Goal: Transaction & Acquisition: Purchase product/service

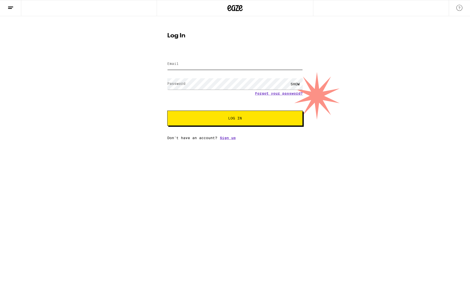
click at [204, 63] on input "Email" at bounding box center [234, 63] width 135 height 11
type input "[EMAIL_ADDRESS][DOMAIN_NAME]"
click at [229, 118] on span "Log In" at bounding box center [235, 118] width 14 height 4
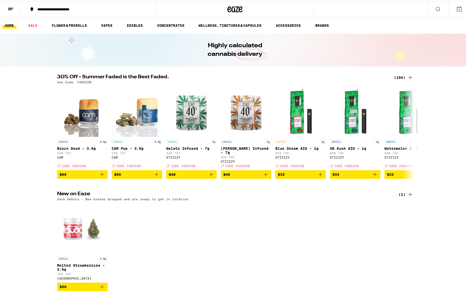
click at [67, 8] on div "**********" at bounding box center [91, 8] width 113 height 4
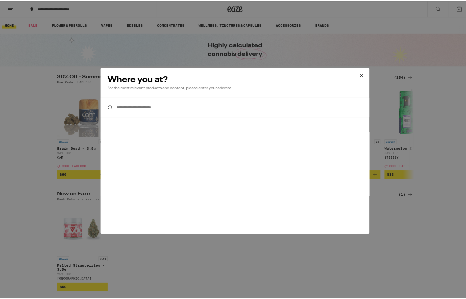
click at [133, 107] on input "**********" at bounding box center [235, 105] width 269 height 19
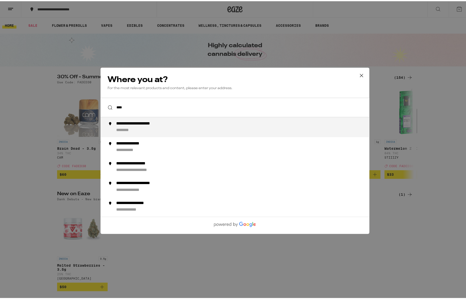
click at [135, 124] on div "**********" at bounding box center [144, 122] width 57 height 5
type input "**********"
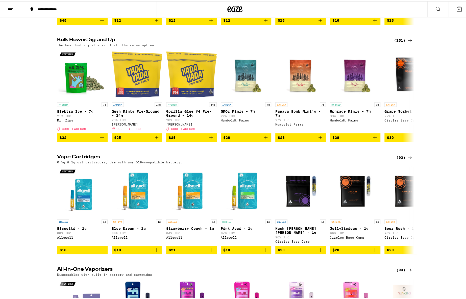
scroll to position [354, 0]
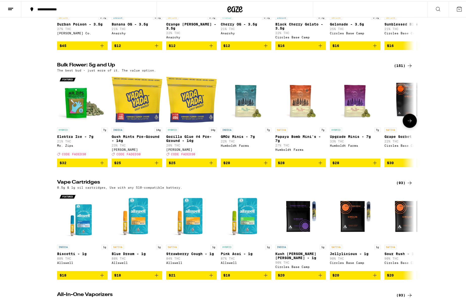
click at [410, 123] on icon at bounding box center [410, 119] width 6 height 6
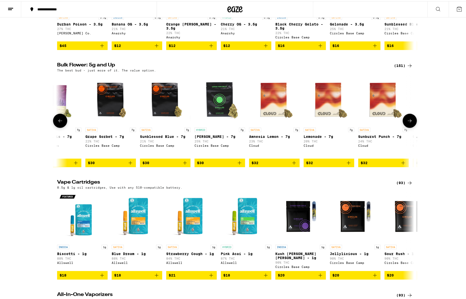
scroll to position [0, 301]
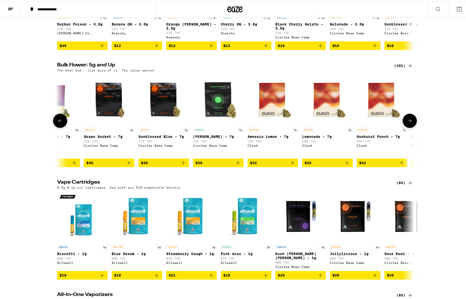
click at [410, 123] on icon at bounding box center [410, 119] width 6 height 6
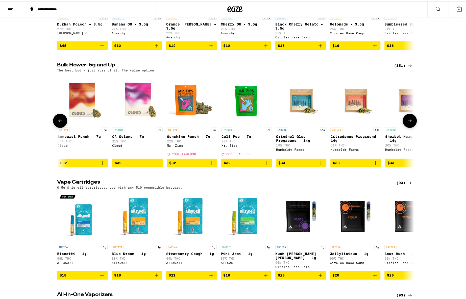
scroll to position [0, 601]
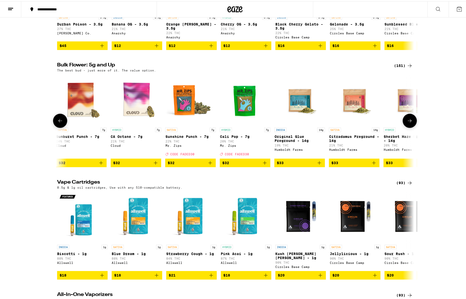
click at [410, 123] on icon at bounding box center [410, 119] width 6 height 6
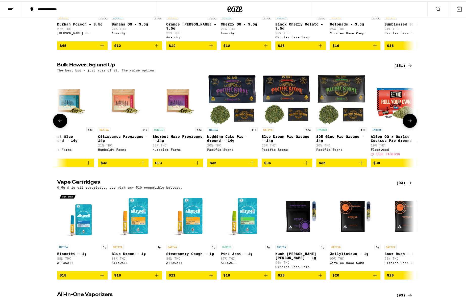
scroll to position [0, 902]
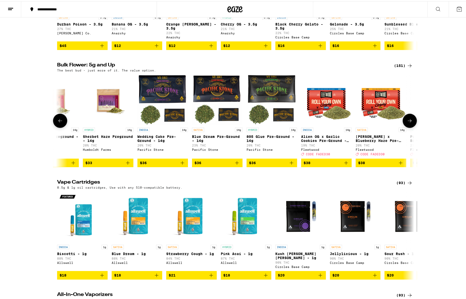
click at [410, 123] on icon at bounding box center [410, 119] width 6 height 6
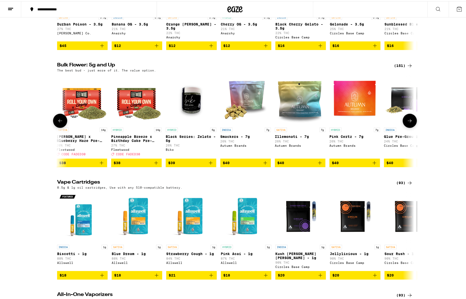
scroll to position [0, 1202]
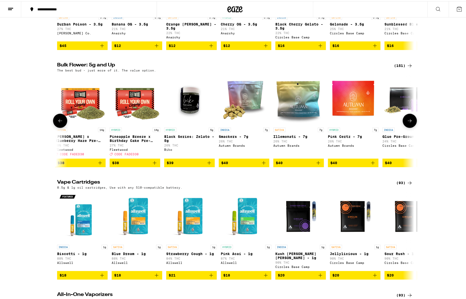
click at [59, 123] on icon at bounding box center [60, 119] width 6 height 6
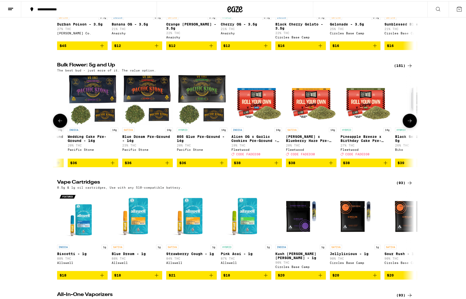
scroll to position [0, 902]
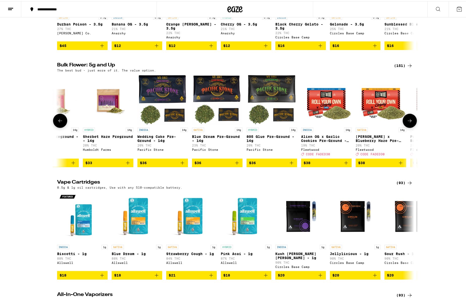
click at [410, 123] on icon at bounding box center [410, 119] width 6 height 6
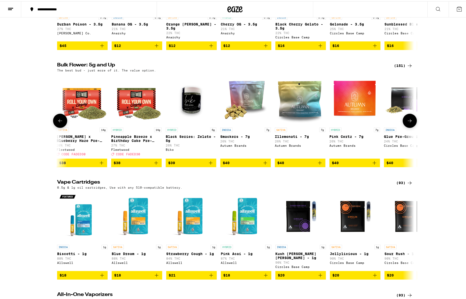
scroll to position [0, 1202]
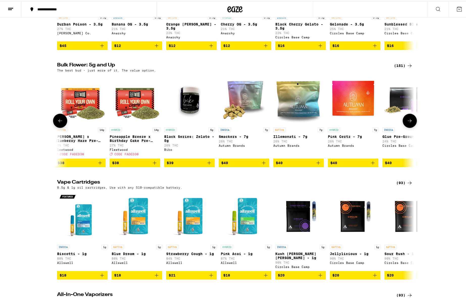
click at [407, 123] on icon at bounding box center [410, 119] width 6 height 6
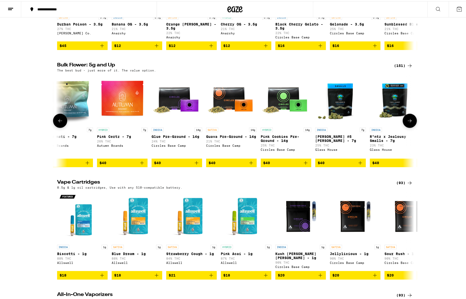
scroll to position [0, 1503]
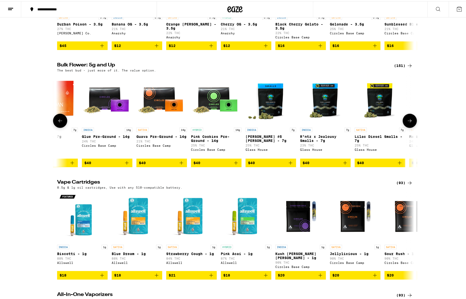
click at [410, 123] on icon at bounding box center [410, 119] width 6 height 6
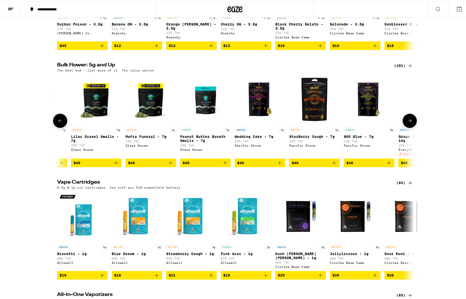
scroll to position [0, 1804]
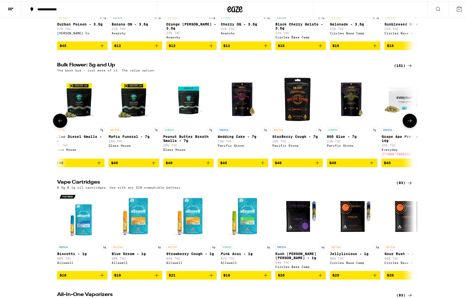
click at [410, 123] on icon at bounding box center [410, 119] width 6 height 6
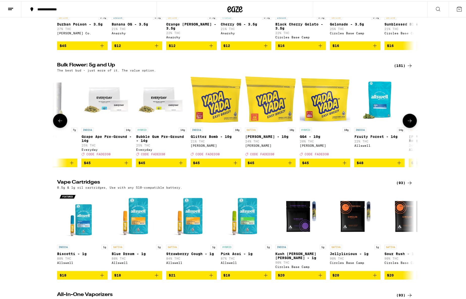
scroll to position [0, 2104]
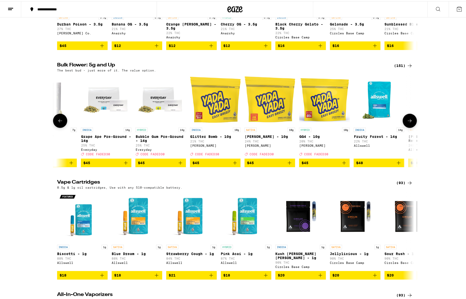
click at [410, 123] on icon at bounding box center [410, 119] width 6 height 6
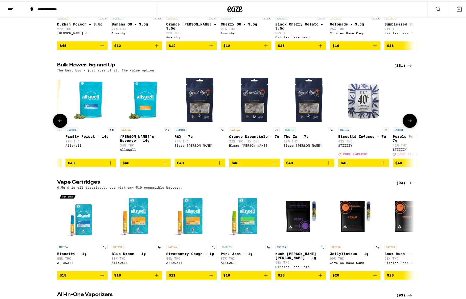
scroll to position [0, 2405]
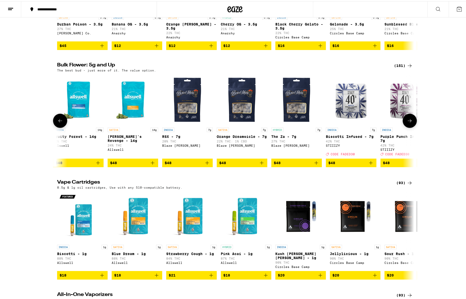
click at [410, 123] on icon at bounding box center [410, 119] width 6 height 6
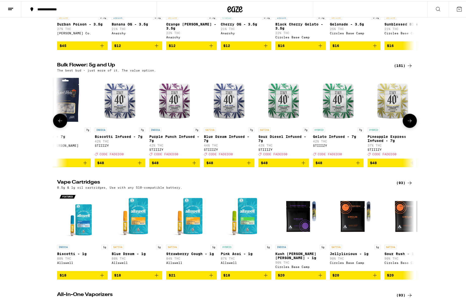
scroll to position [0, 2705]
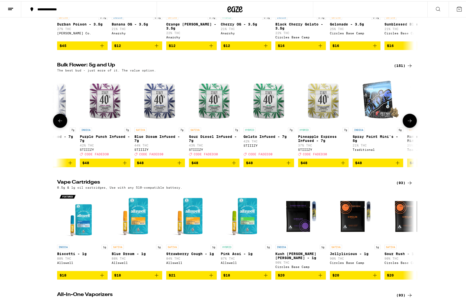
click at [410, 123] on icon at bounding box center [410, 119] width 6 height 6
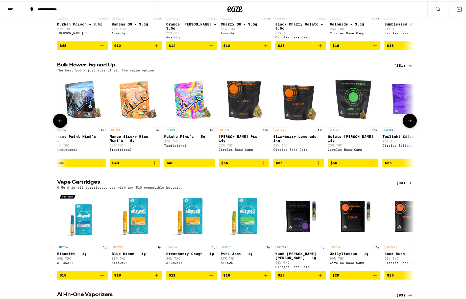
scroll to position [0, 3006]
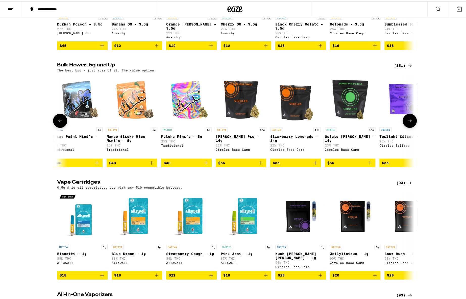
click at [57, 123] on icon at bounding box center [60, 119] width 6 height 6
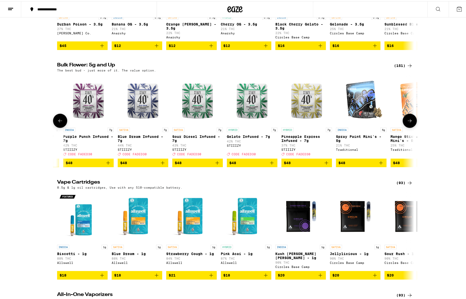
scroll to position [0, 2705]
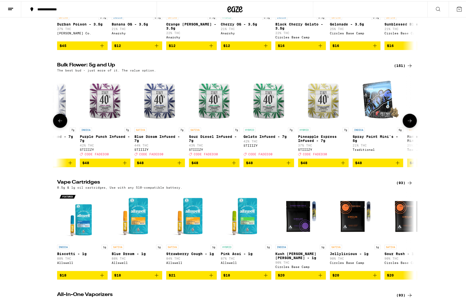
click at [57, 123] on icon at bounding box center [60, 119] width 6 height 6
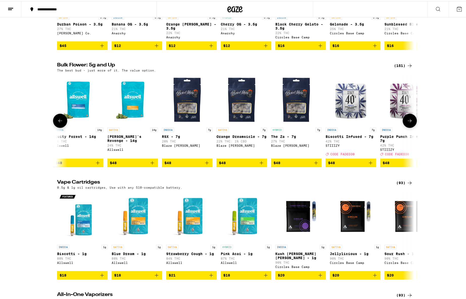
scroll to position [0, 2405]
click at [57, 123] on icon at bounding box center [60, 119] width 6 height 6
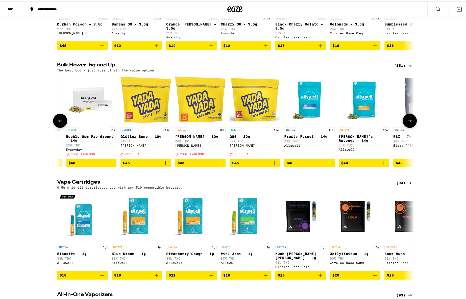
scroll to position [0, 2104]
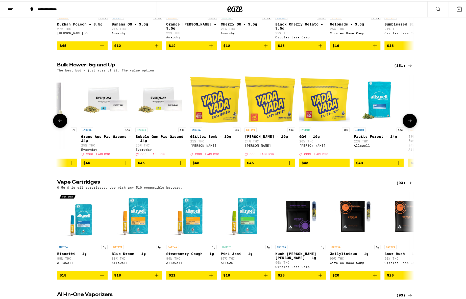
click at [179, 163] on icon "Add to bag" at bounding box center [181, 162] width 4 height 4
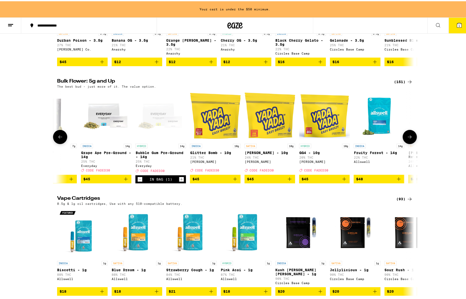
scroll to position [370, 0]
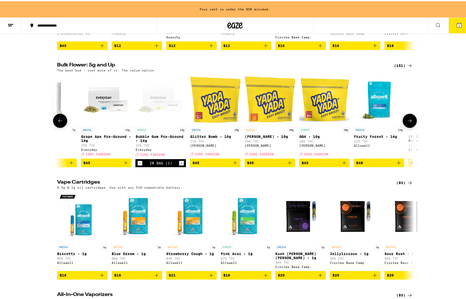
click at [180, 163] on icon "Increment" at bounding box center [181, 161] width 3 height 3
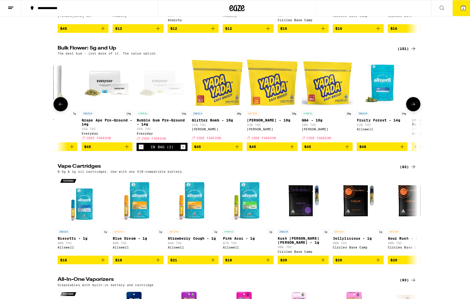
scroll to position [354, 0]
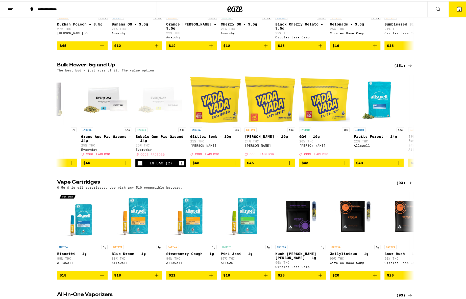
click at [458, 8] on span "2" at bounding box center [459, 8] width 2 height 3
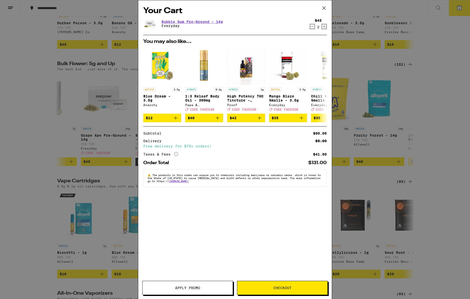
click at [188, 287] on span "Apply Promo" at bounding box center [187, 288] width 25 height 4
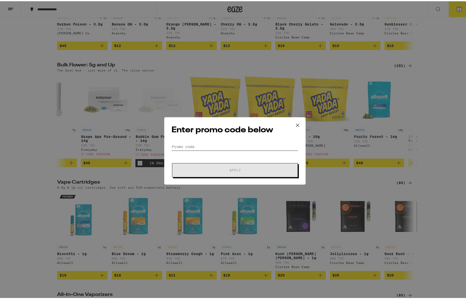
click at [195, 145] on input "Promo Code" at bounding box center [235, 146] width 127 height 8
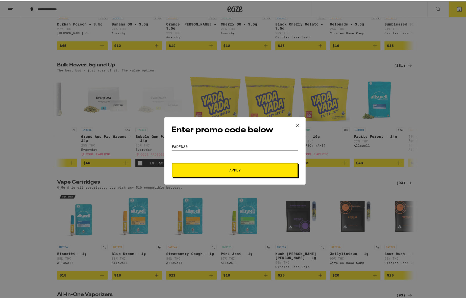
type input "faded30"
click at [230, 168] on span "Apply" at bounding box center [234, 169] width 11 height 4
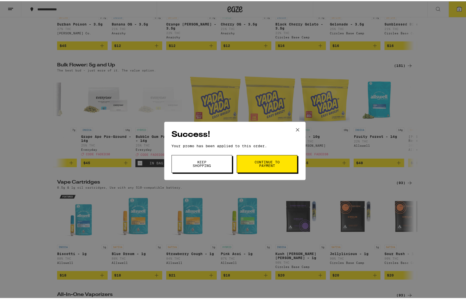
click at [269, 159] on span "Continue to payment" at bounding box center [267, 162] width 26 height 7
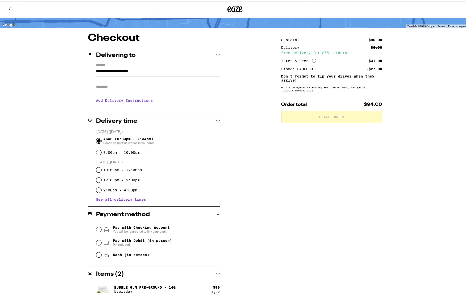
scroll to position [29, 0]
click at [96, 254] on input "Cash (in person)" at bounding box center [98, 253] width 5 height 5
radio input "true"
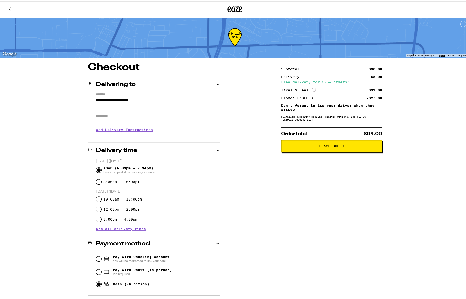
scroll to position [0, 0]
click at [119, 128] on h3 "Add Delivery Instructions" at bounding box center [158, 129] width 124 height 12
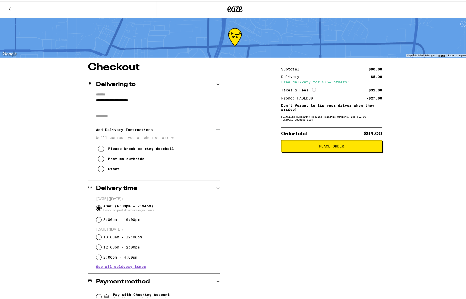
click at [99, 171] on icon at bounding box center [101, 168] width 6 height 6
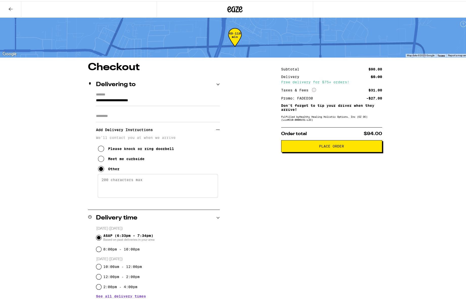
click at [106, 179] on textarea "Enter any other delivery instructions you want driver to know" at bounding box center [158, 185] width 120 height 24
type textarea "Please text or call and I will meet the driver at the [GEOGRAPHIC_DATA] which h…"
click at [327, 146] on span "Place Order" at bounding box center [331, 145] width 25 height 4
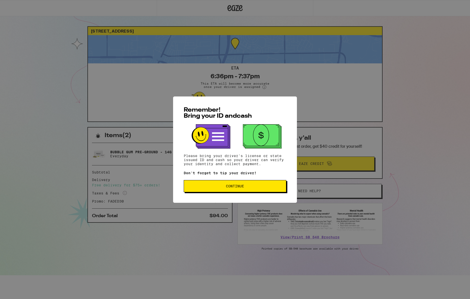
click at [235, 185] on span "Continue" at bounding box center [235, 186] width 18 height 4
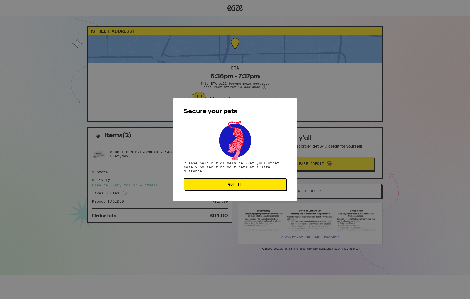
click at [235, 185] on span "Got it" at bounding box center [235, 185] width 14 height 4
